Goal: Task Accomplishment & Management: Use online tool/utility

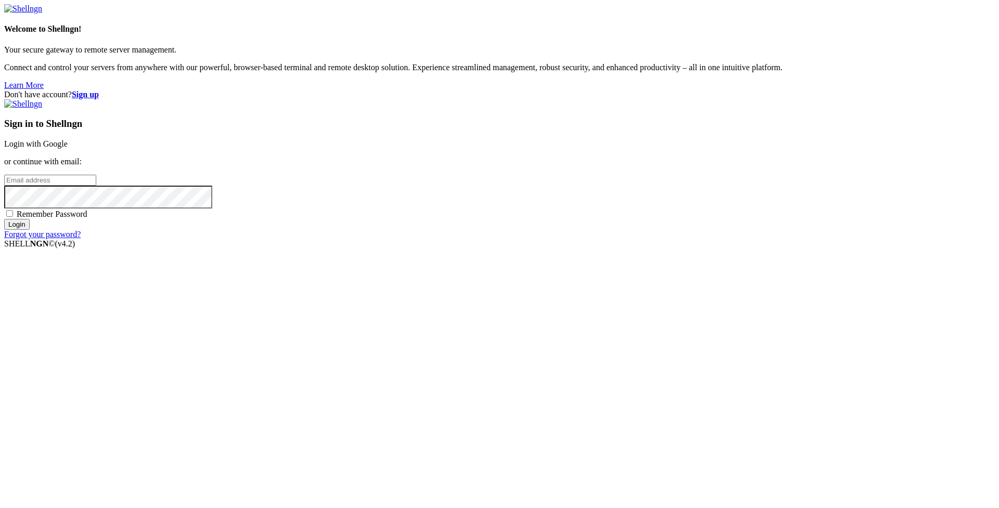
click at [68, 148] on link "Login with Google" at bounding box center [35, 143] width 63 height 9
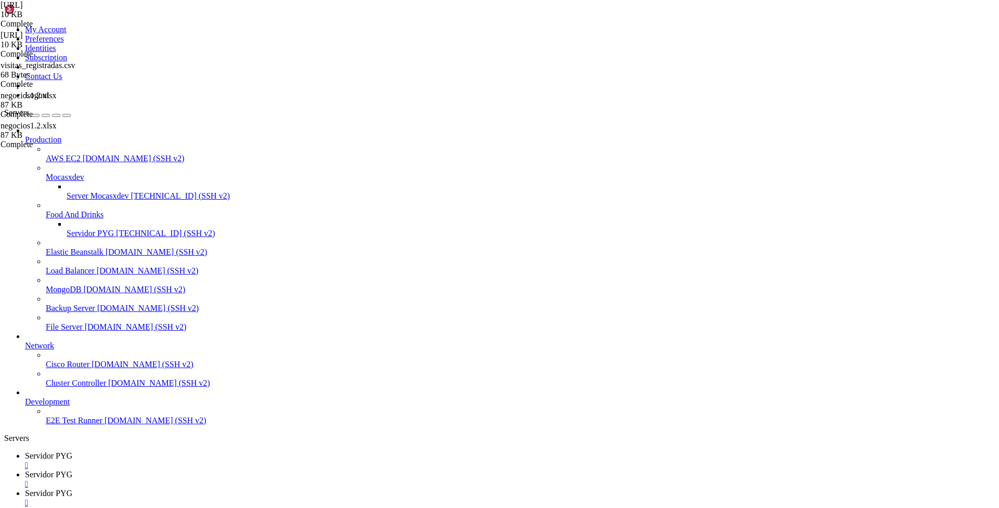
click at [362, 498] on div "" at bounding box center [510, 502] width 970 height 9
click at [277, 480] on div "" at bounding box center [510, 484] width 970 height 9
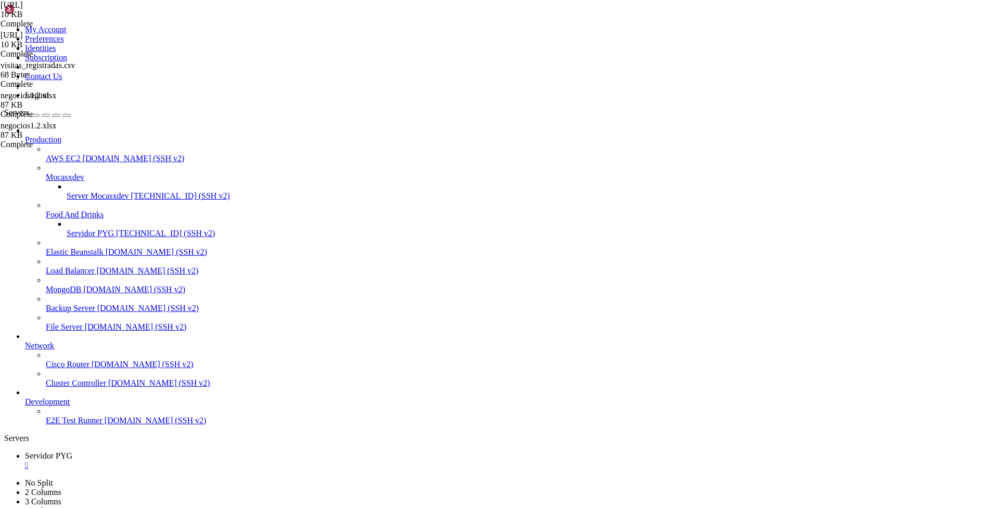
type input "/home/ubuntu/bot_visitas"
drag, startPoint x: 158, startPoint y: 51, endPoint x: 336, endPoint y: 459, distance: 445.6
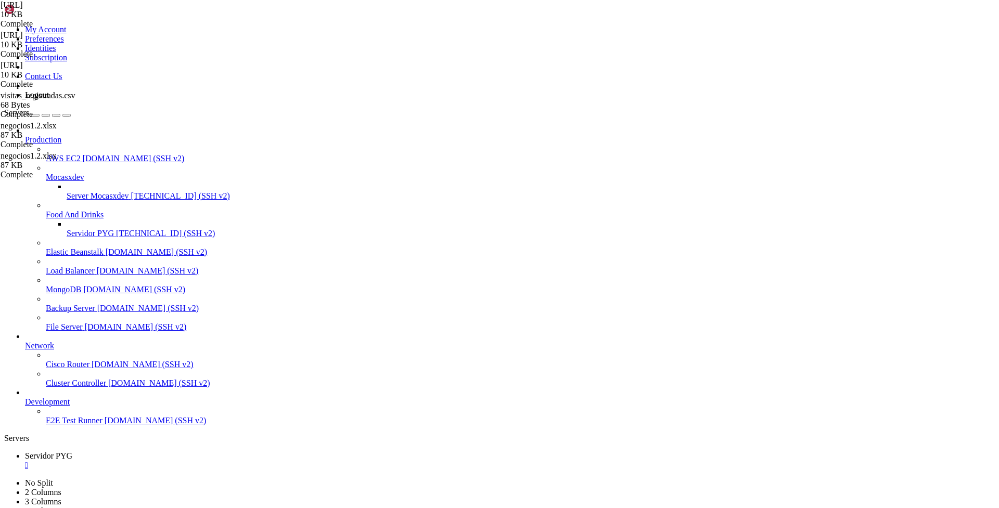
drag, startPoint x: 157, startPoint y: 51, endPoint x: 332, endPoint y: 457, distance: 441.3
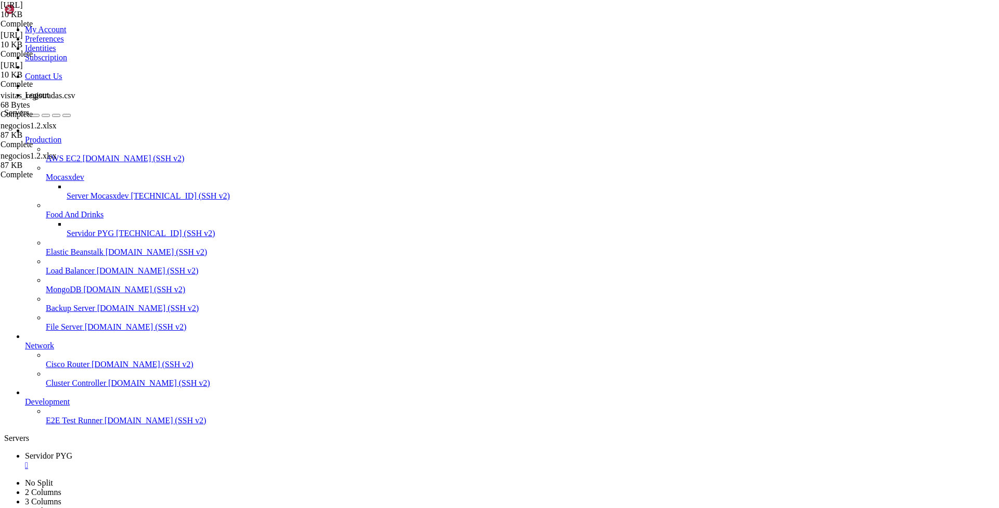
drag, startPoint x: 175, startPoint y: 102, endPoint x: 435, endPoint y: 249, distance: 298.6
type textarea "else: await update.message.reply_text("[GEOGRAPHIC_DATA] /inicio para comenzar.…"
paste textarea
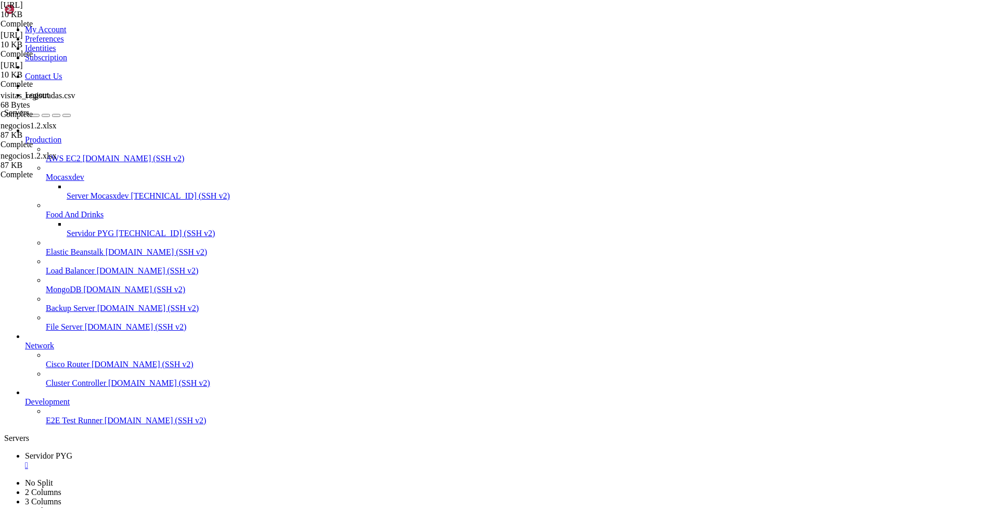
click at [116, 229] on span "[TECHNICAL_ID] (SSH v2)" at bounding box center [165, 233] width 99 height 9
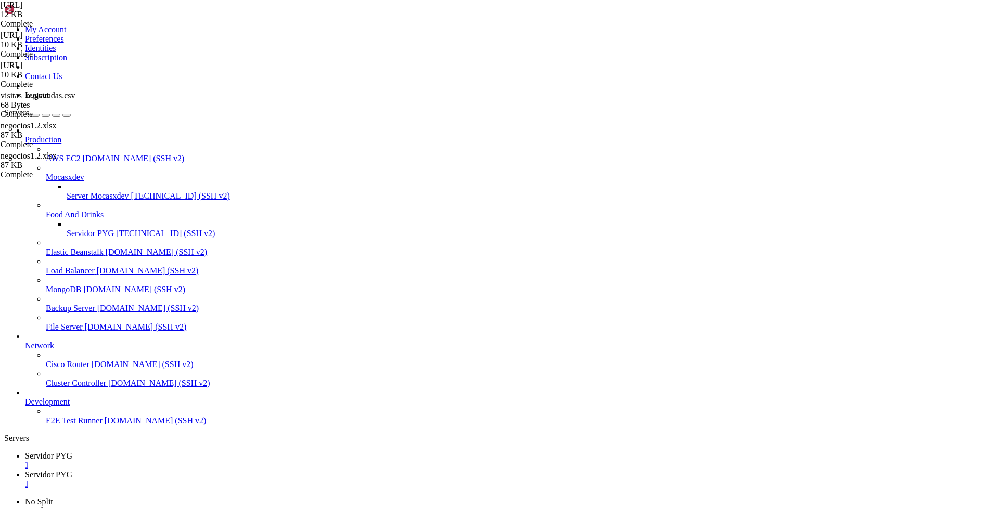
scroll to position [0, 0]
click at [72, 452] on span "Servidor PYG" at bounding box center [48, 456] width 47 height 9
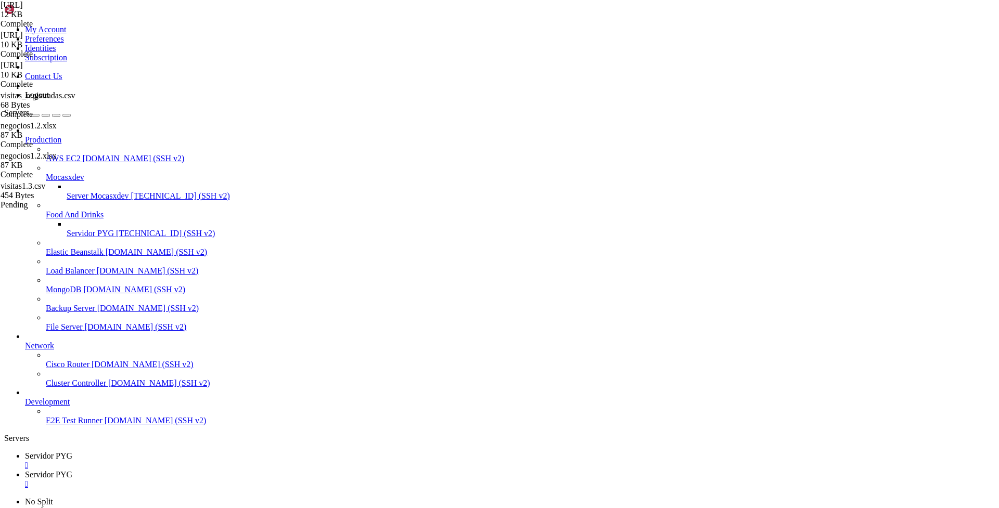
click at [72, 470] on span "Servidor PYG" at bounding box center [48, 474] width 47 height 9
click at [72, 452] on span "Servidor PYG" at bounding box center [48, 456] width 47 height 9
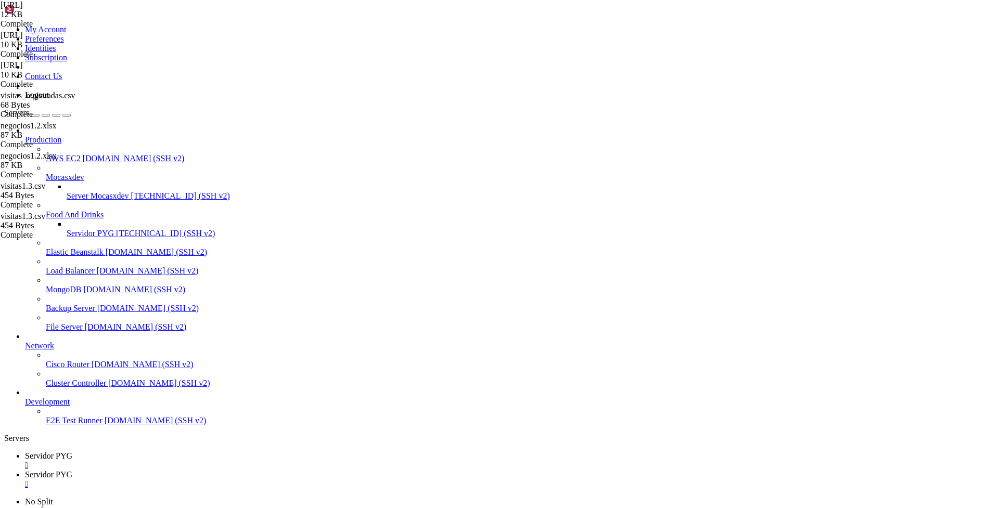
scroll to position [259, 0]
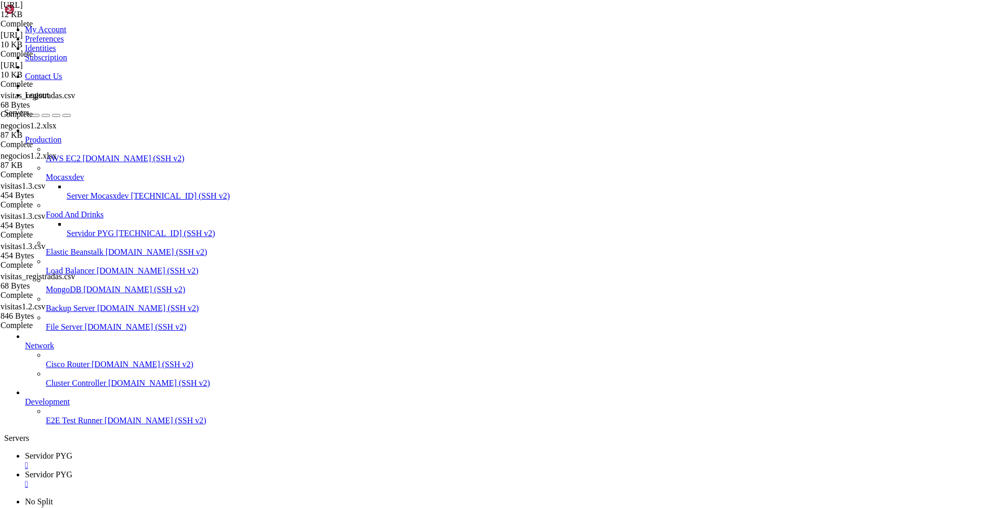
click at [72, 470] on span "Servidor PYG" at bounding box center [48, 474] width 47 height 9
drag, startPoint x: 93, startPoint y: 1583, endPoint x: 8, endPoint y: 1281, distance: 313.9
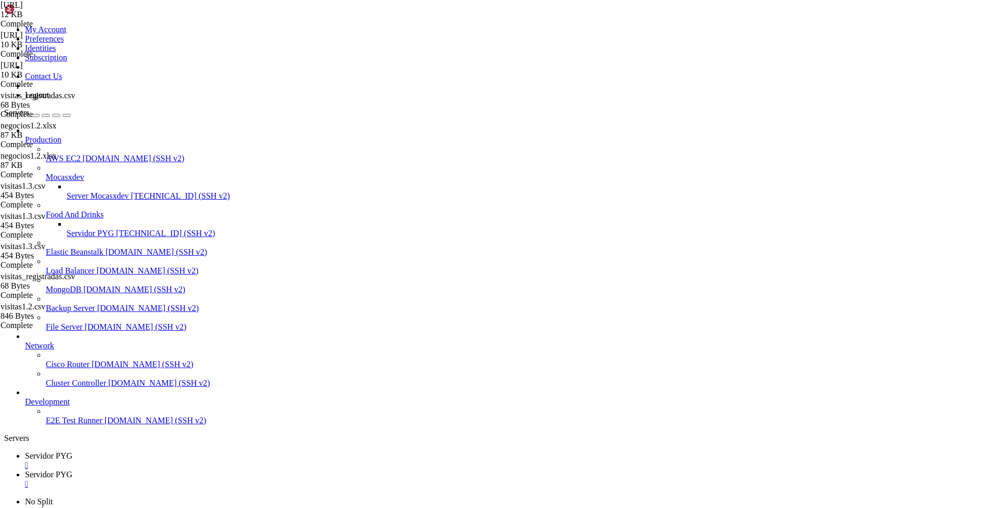
copy div "No error handlers are registered, logging exception. Traceback (most recent cal…"
click at [72, 452] on span "Servidor PYG" at bounding box center [48, 456] width 47 height 9
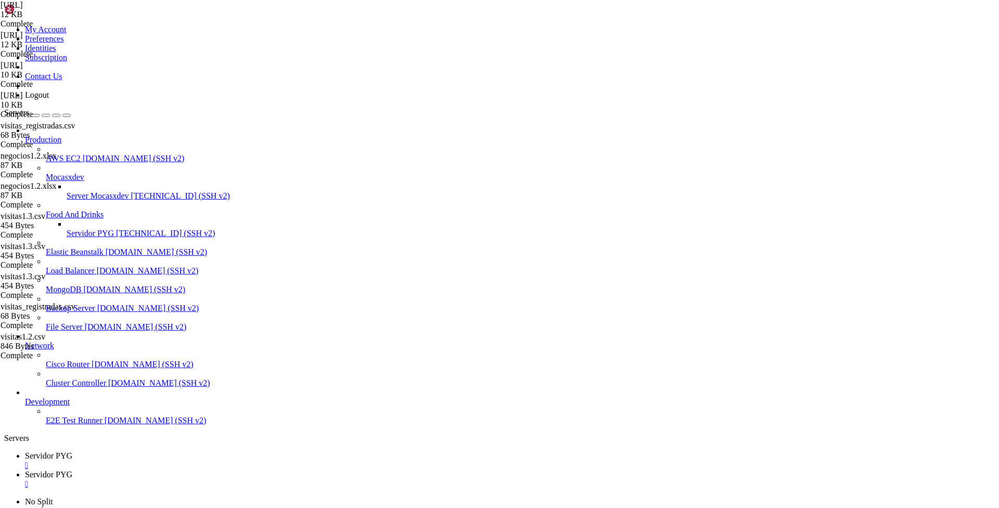
drag, startPoint x: 161, startPoint y: 154, endPoint x: 402, endPoint y: 302, distance: 283.0
type textarea "usuarios[user_id]["fase"] = "esperando_confirmacion_edicion""
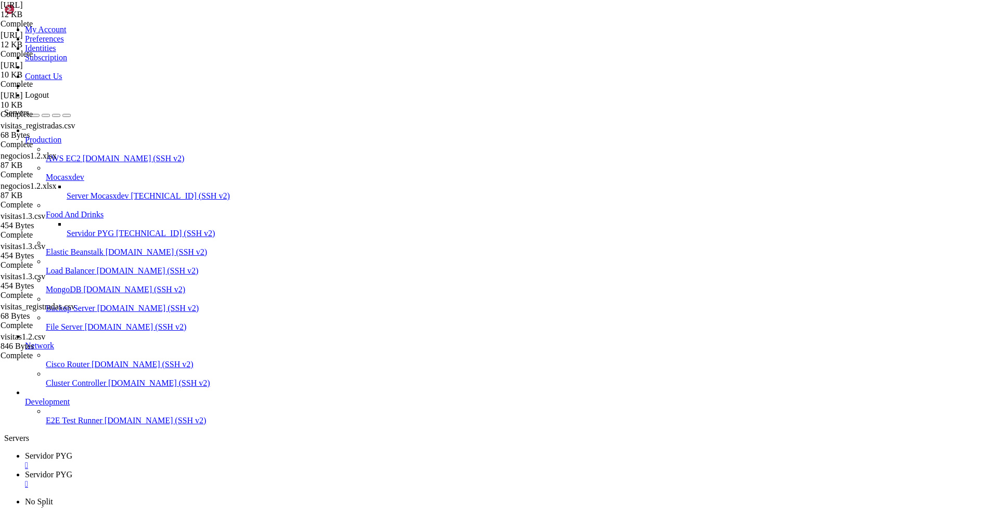
click at [72, 470] on span "Servidor PYG" at bounding box center [48, 474] width 47 height 9
click at [72, 452] on span "Servidor PYG" at bounding box center [48, 456] width 47 height 9
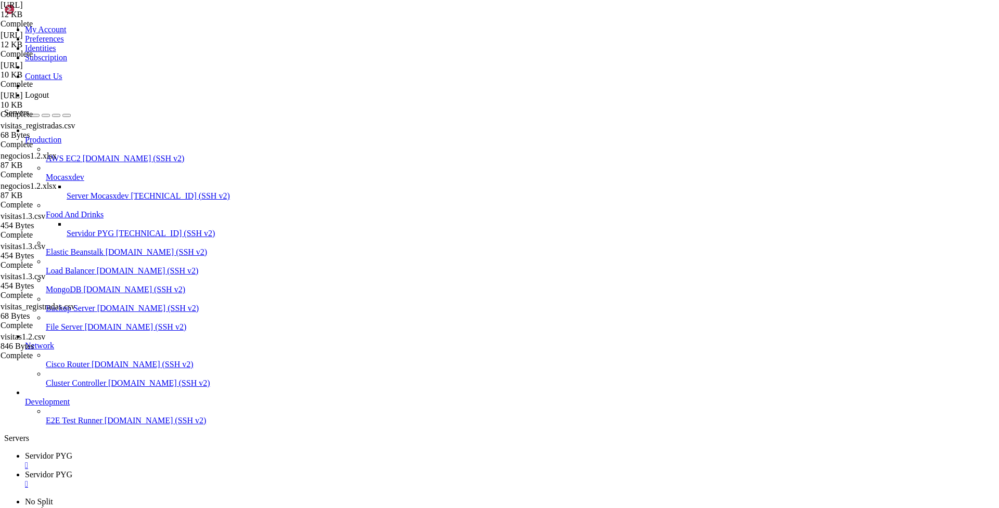
click at [72, 470] on span "Servidor PYG" at bounding box center [48, 474] width 47 height 9
click at [282, 480] on div "" at bounding box center [510, 484] width 970 height 9
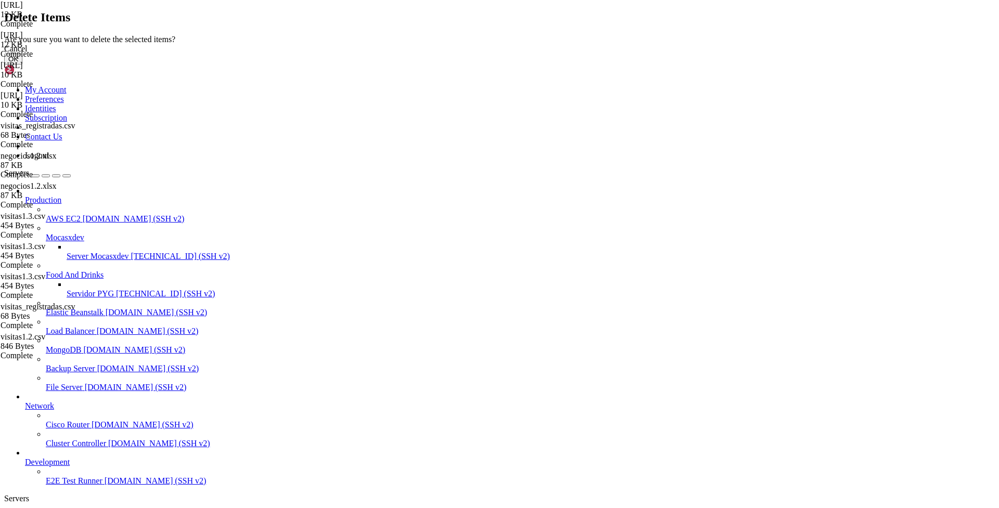
click at [22, 65] on button "OK" at bounding box center [13, 59] width 18 height 11
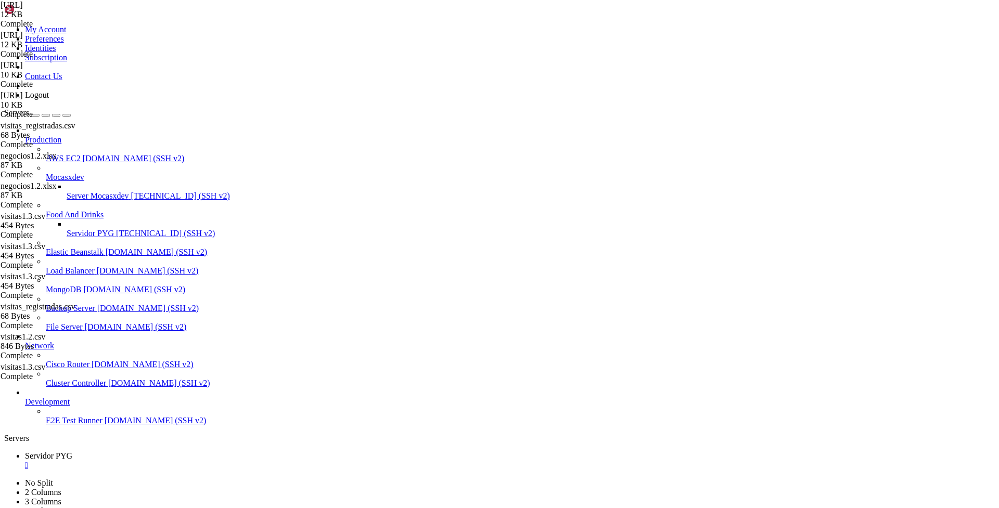
drag, startPoint x: 157, startPoint y: 51, endPoint x: 213, endPoint y: 449, distance: 401.9
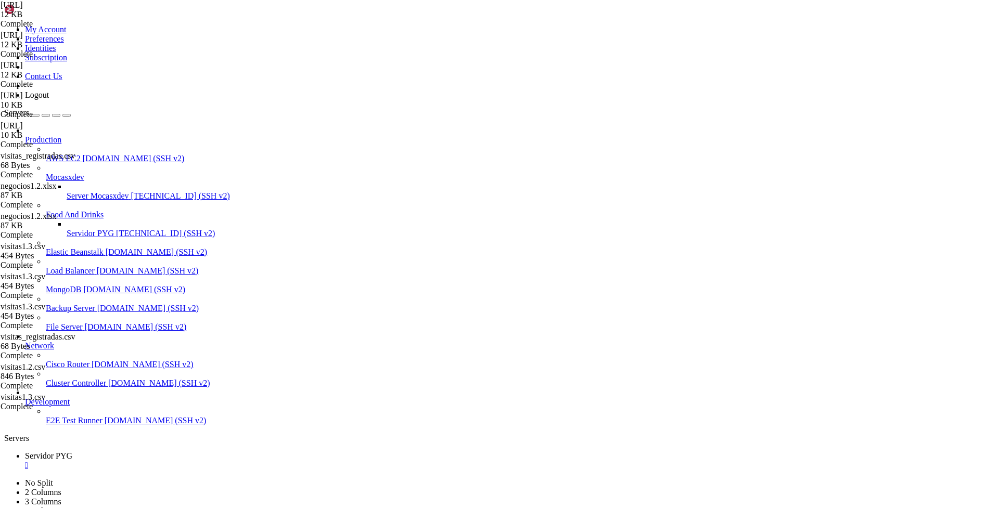
scroll to position [1445, 0]
drag, startPoint x: 159, startPoint y: 152, endPoint x: 327, endPoint y: 352, distance: 261.4
type textarea "usuarios.pop(user_id, None)"
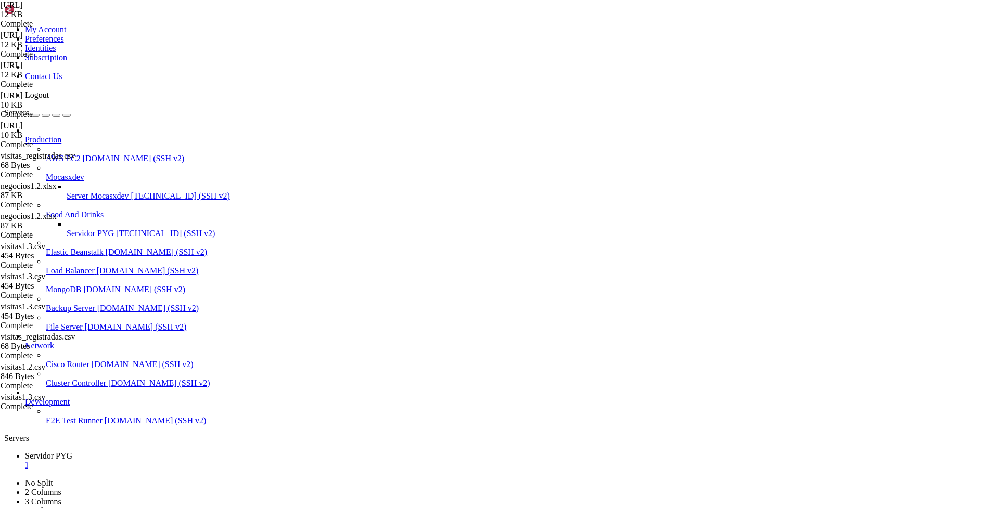
scroll to position [1459, 0]
drag, startPoint x: 159, startPoint y: 214, endPoint x: 305, endPoint y: 336, distance: 189.9
type textarea "await update.message.reply_text("✅ Todos los datos fueron registrados correctam…"
paste textarea
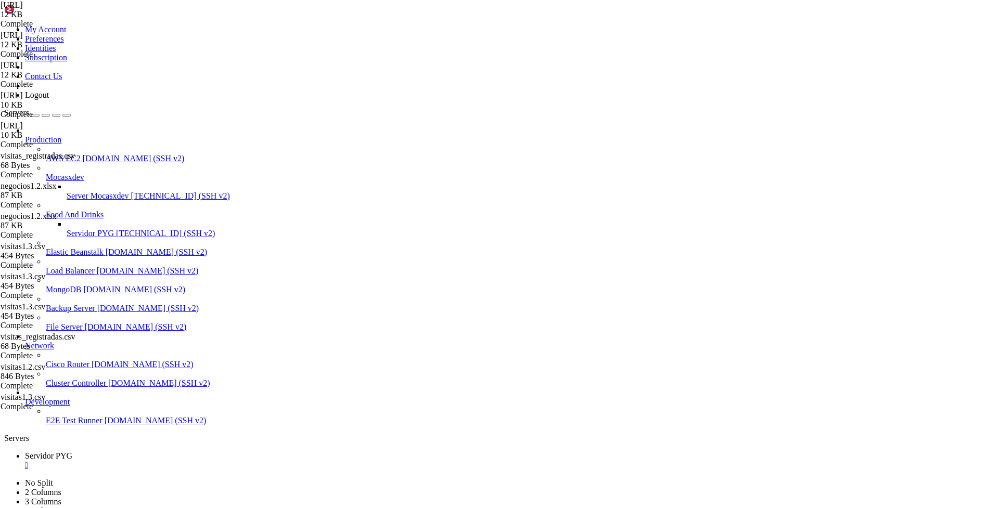
scroll to position [330, 0]
click at [131, 191] on span "[TECHNICAL_ID] (SSH v2)" at bounding box center [180, 195] width 99 height 9
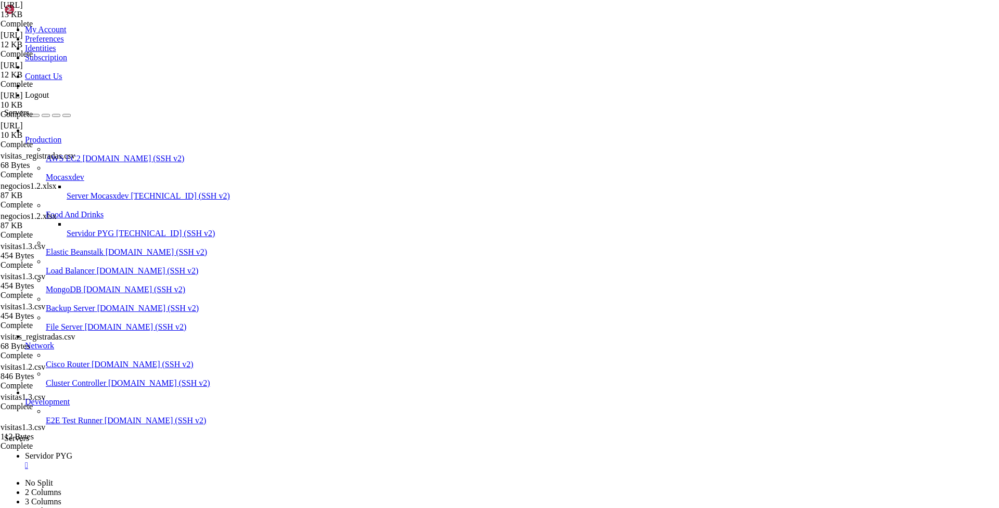
click at [131, 191] on span "[TECHNICAL_ID] (SSH v2)" at bounding box center [180, 195] width 99 height 9
click at [72, 452] on span "Servidor PYG" at bounding box center [48, 456] width 47 height 9
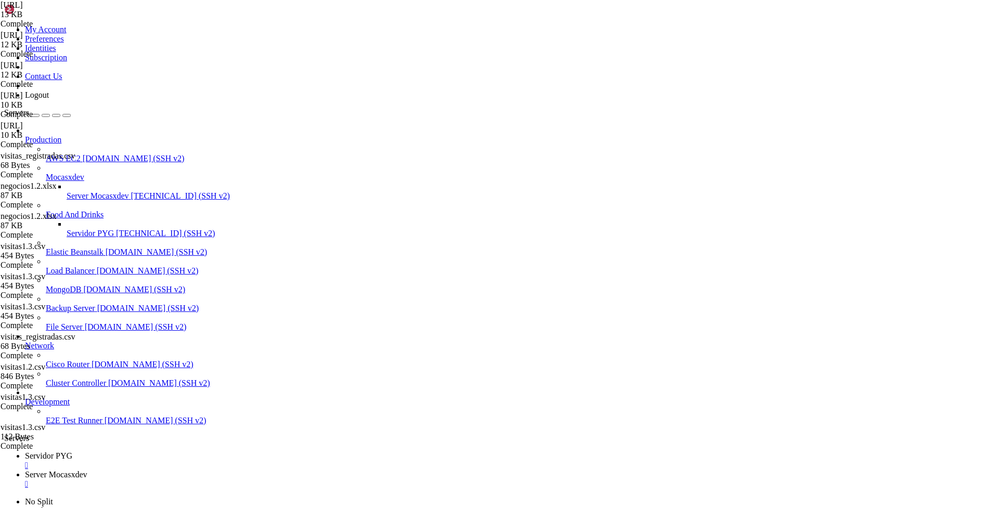
click at [202, 461] on div "" at bounding box center [510, 465] width 970 height 9
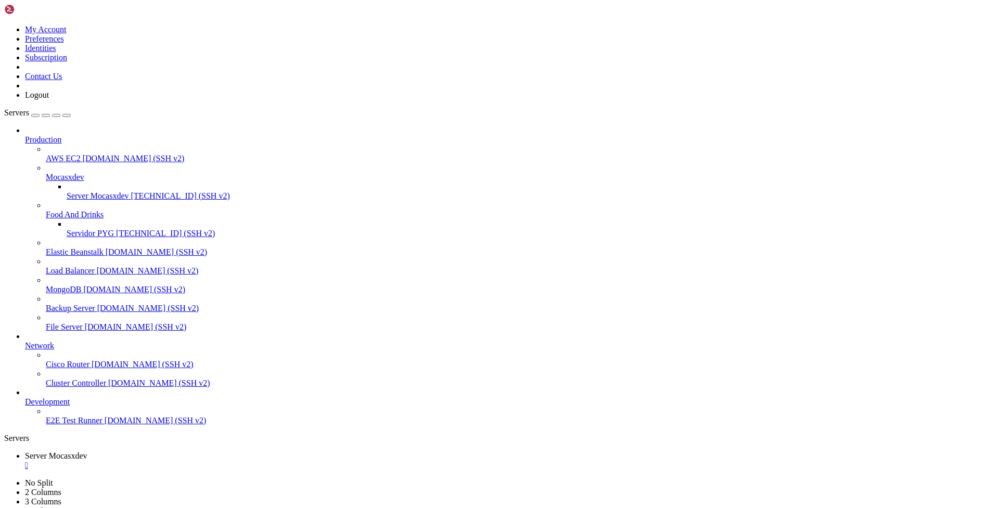
click at [216, 461] on div "" at bounding box center [510, 465] width 970 height 9
click at [76, 229] on span "Servidor PYG" at bounding box center [90, 233] width 47 height 9
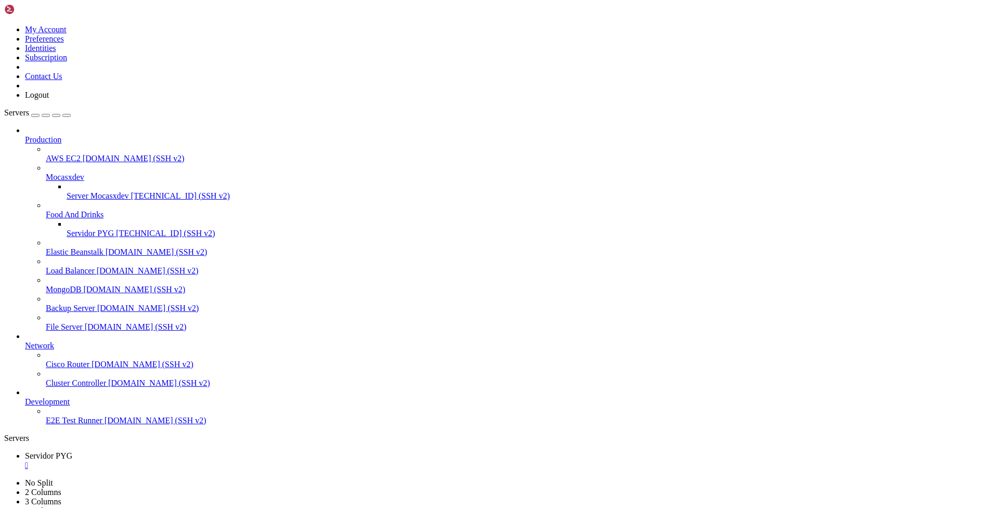
scroll to position [0, 0]
type input "/home/ubuntu"
click at [282, 480] on div "" at bounding box center [510, 484] width 970 height 9
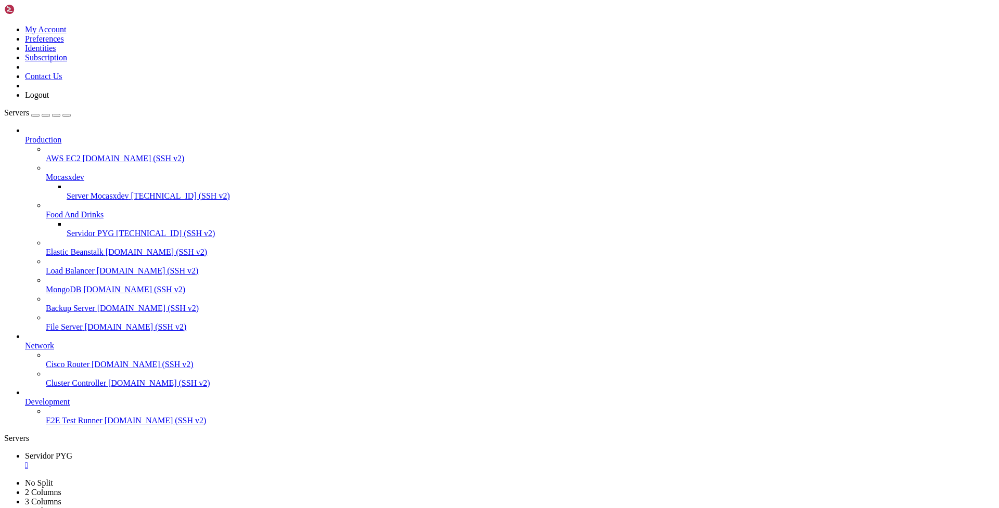
type input "/home/ubuntu/bot_visitas"
